Goal: Transaction & Acquisition: Download file/media

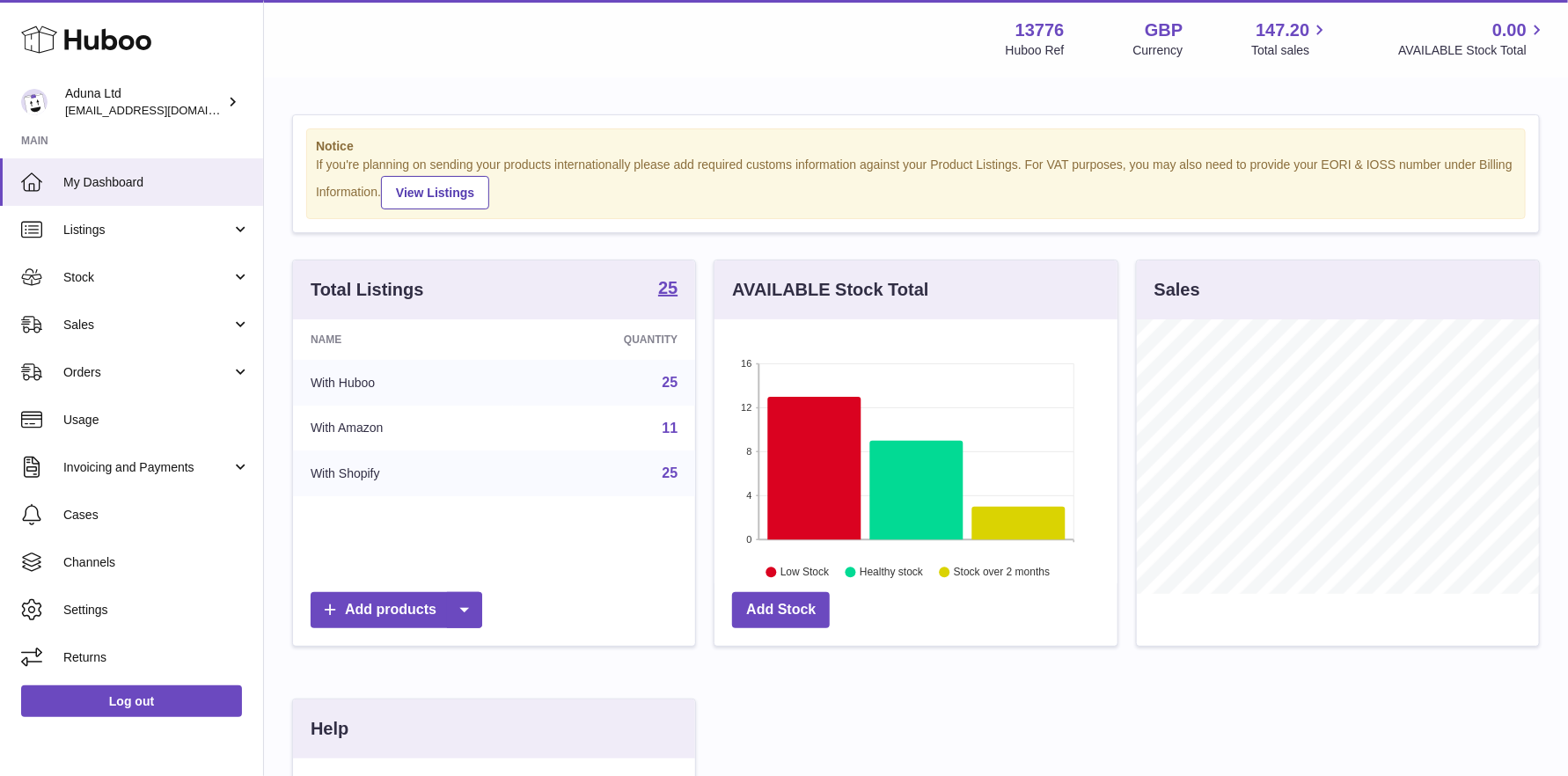
scroll to position [273, 403]
click at [107, 278] on span "Stock" at bounding box center [147, 277] width 168 height 16
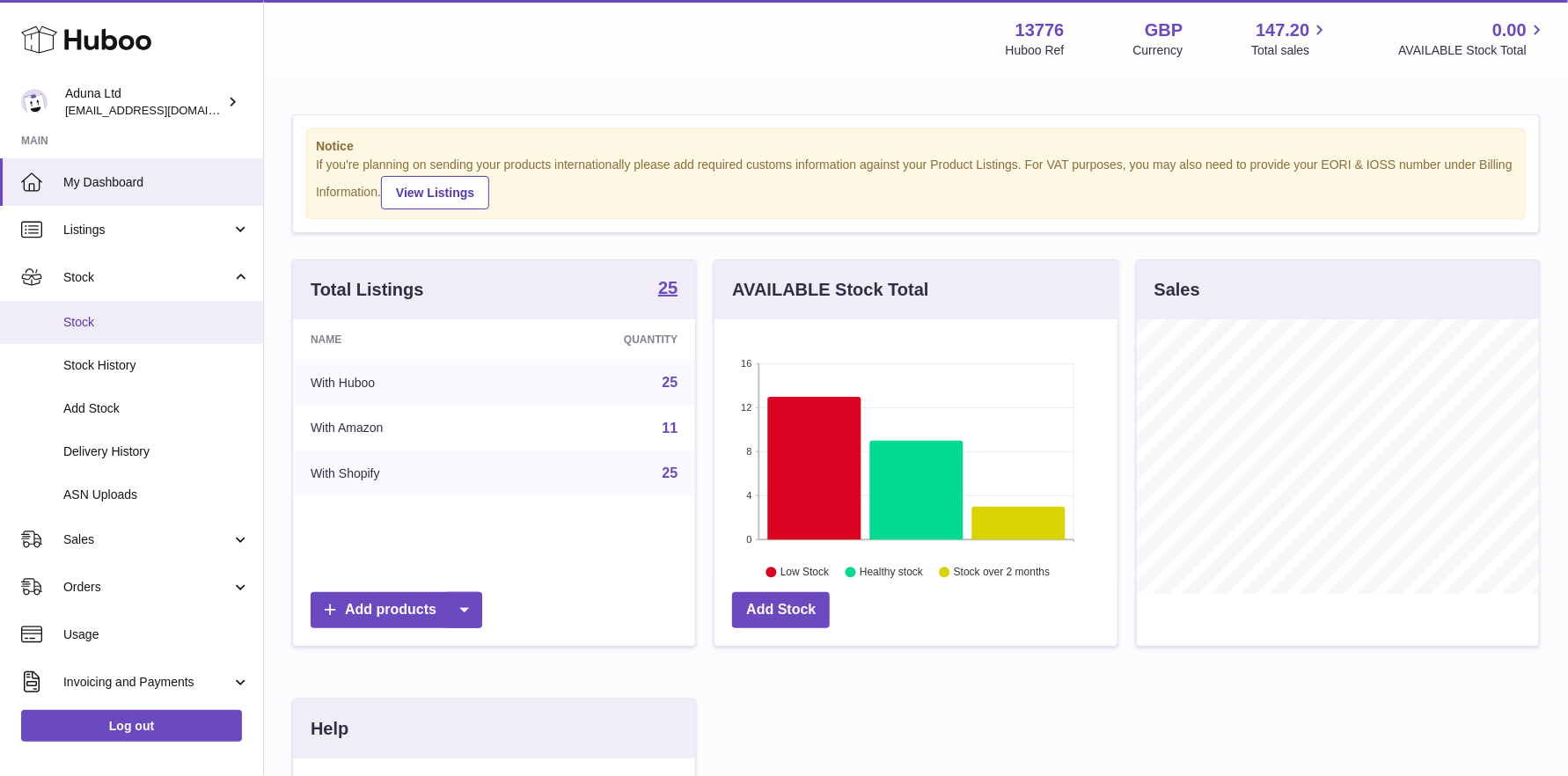
click at [130, 325] on span "Stock" at bounding box center [156, 321] width 186 height 16
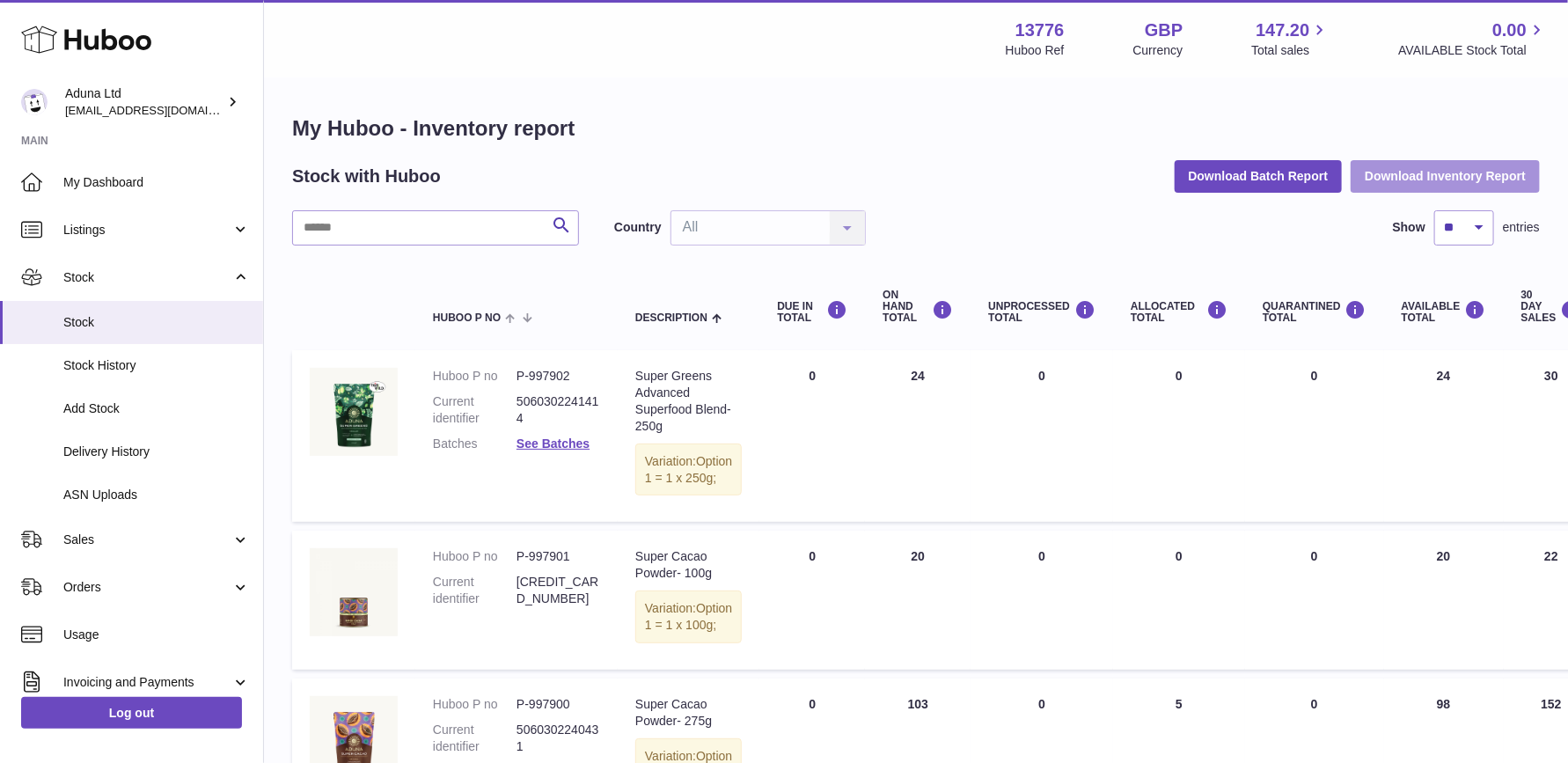
click at [1402, 176] on button "Download Inventory Report" at bounding box center [1445, 175] width 189 height 32
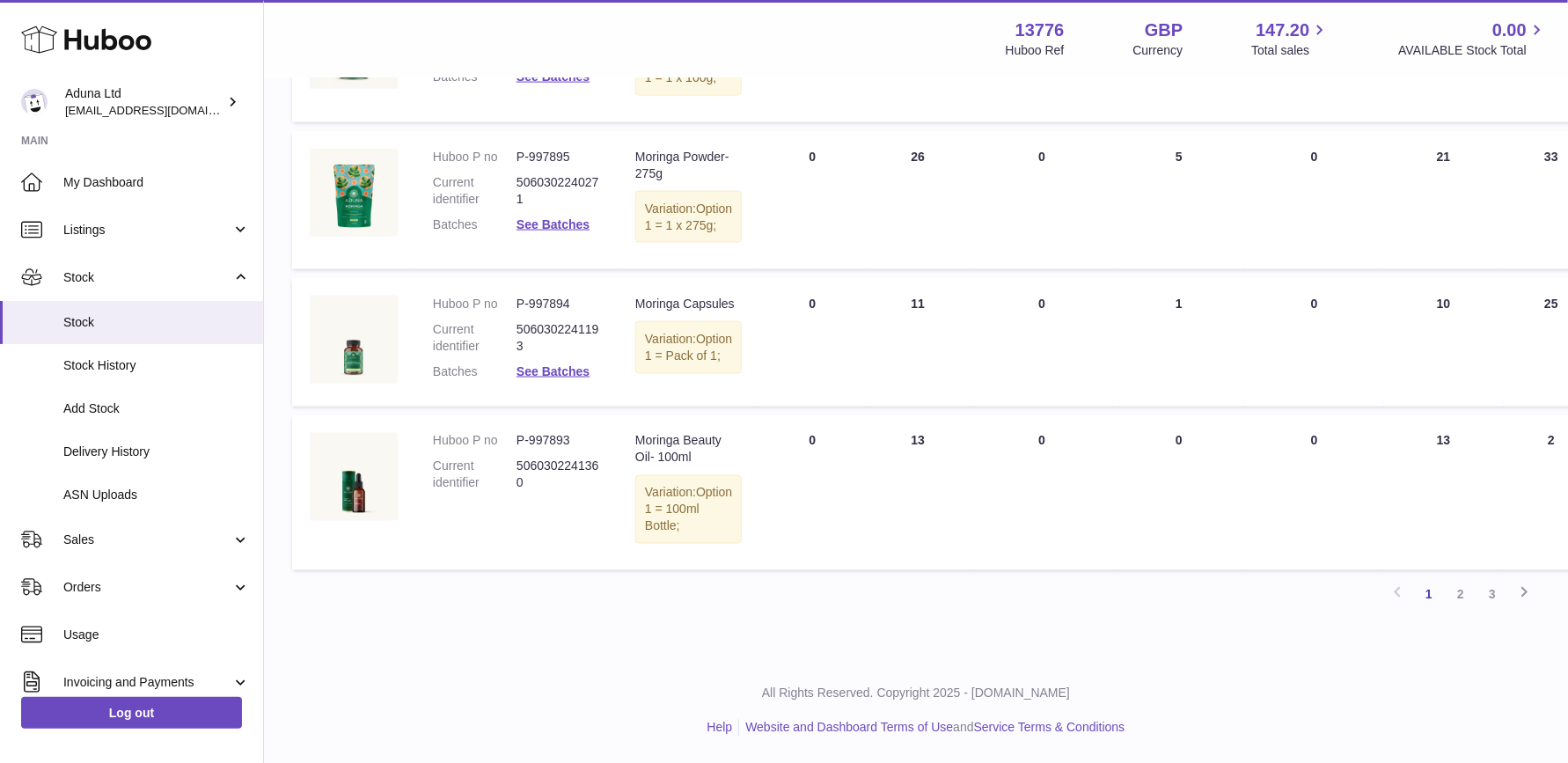
scroll to position [1453, 0]
